Goal: Task Accomplishment & Management: Use online tool/utility

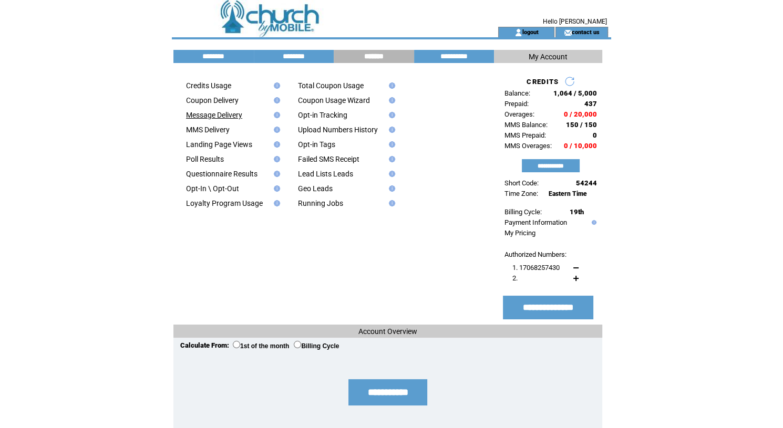
click at [227, 115] on link "Message Delivery" at bounding box center [214, 115] width 56 height 8
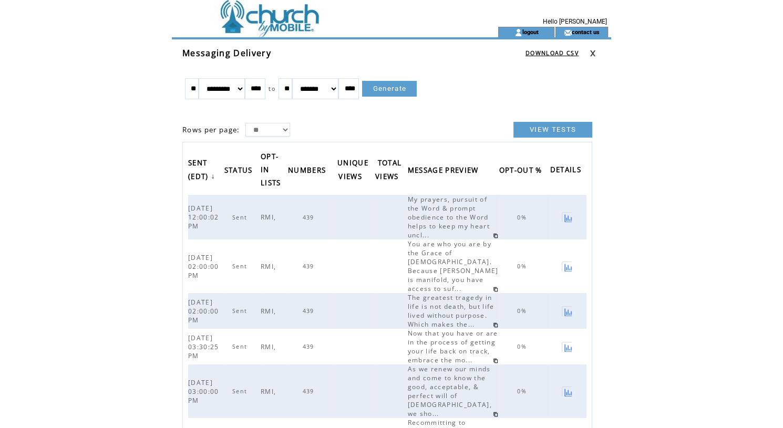
click at [498, 233] on link at bounding box center [495, 235] width 5 height 5
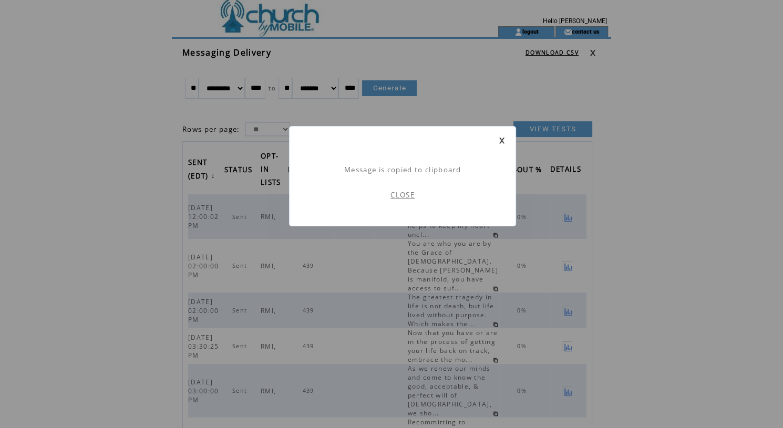
click at [503, 138] on link at bounding box center [502, 140] width 6 height 7
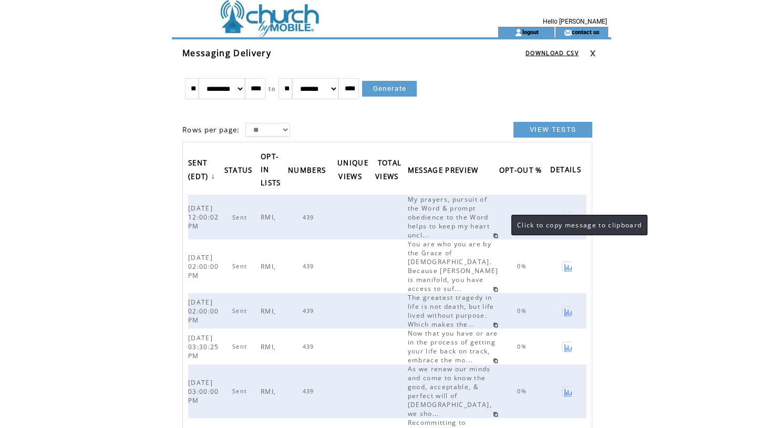
click at [498, 233] on link at bounding box center [495, 235] width 5 height 5
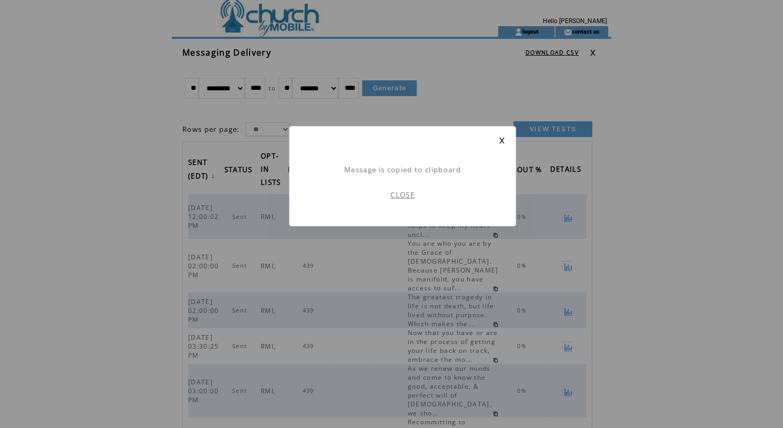
click at [501, 213] on div "Message is copied to clipboard CLOSE" at bounding box center [402, 176] width 227 height 100
